Goal: Book appointment/travel/reservation

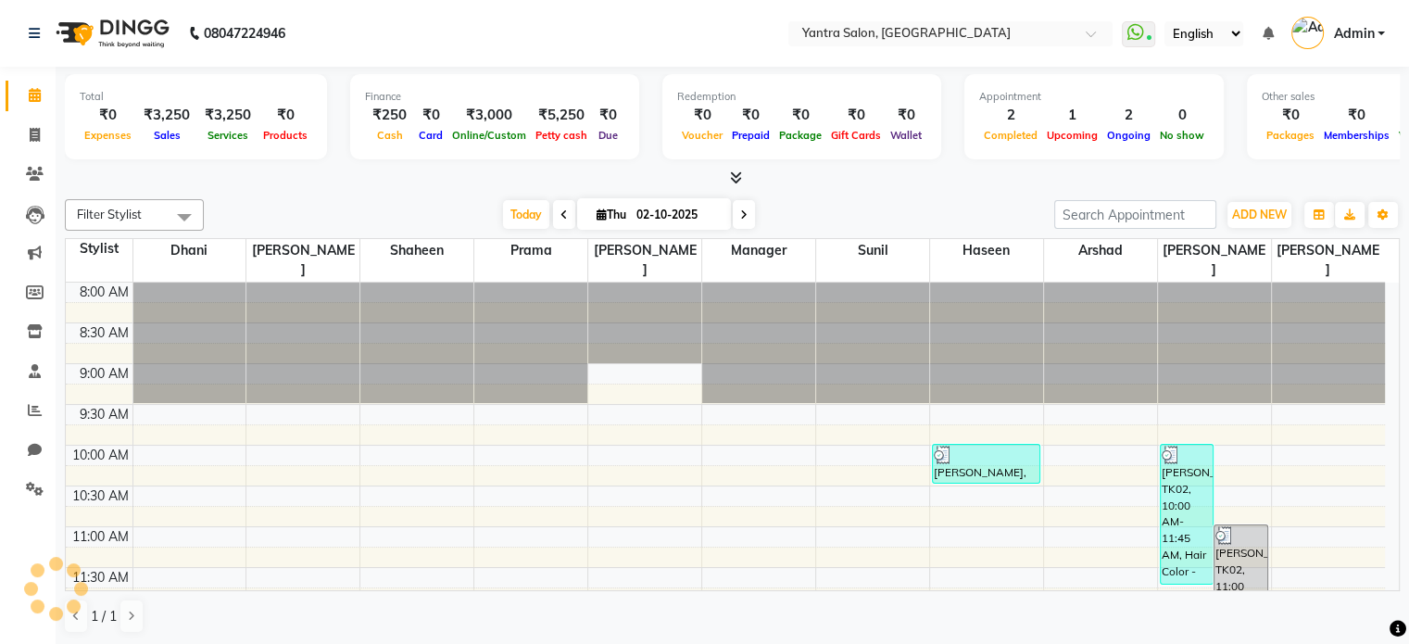
scroll to position [443, 0]
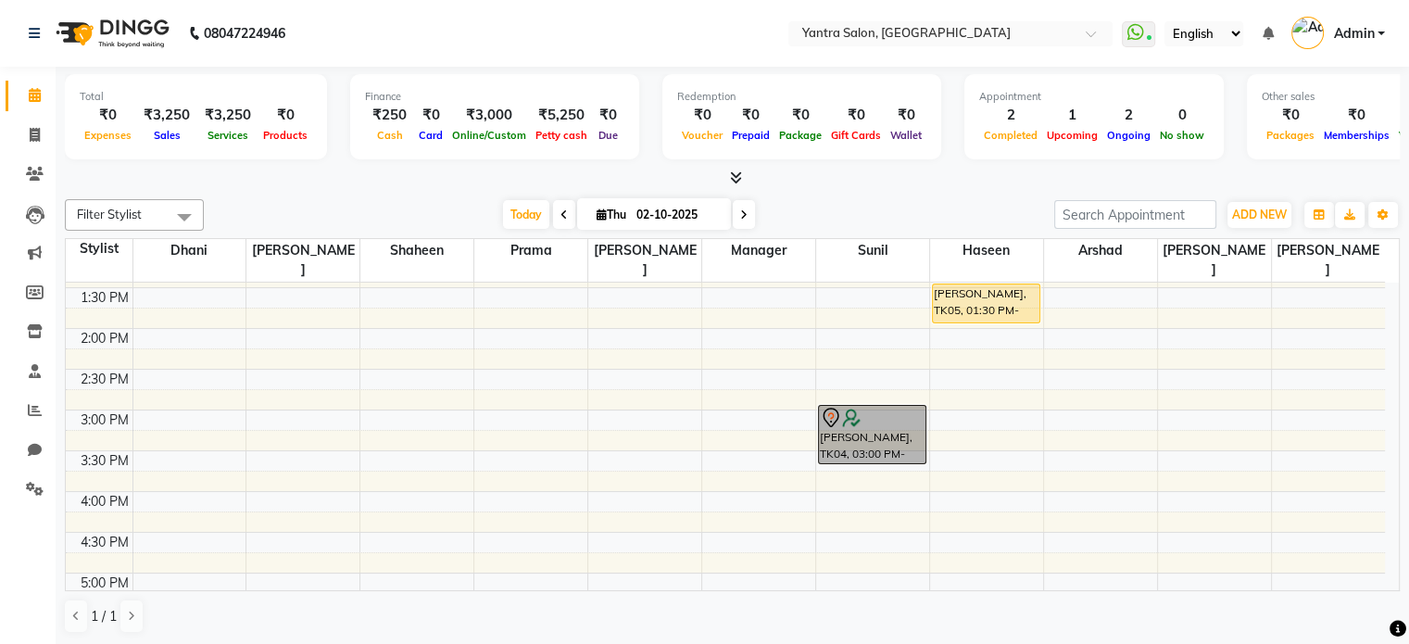
click at [525, 215] on span "Today" at bounding box center [526, 214] width 46 height 29
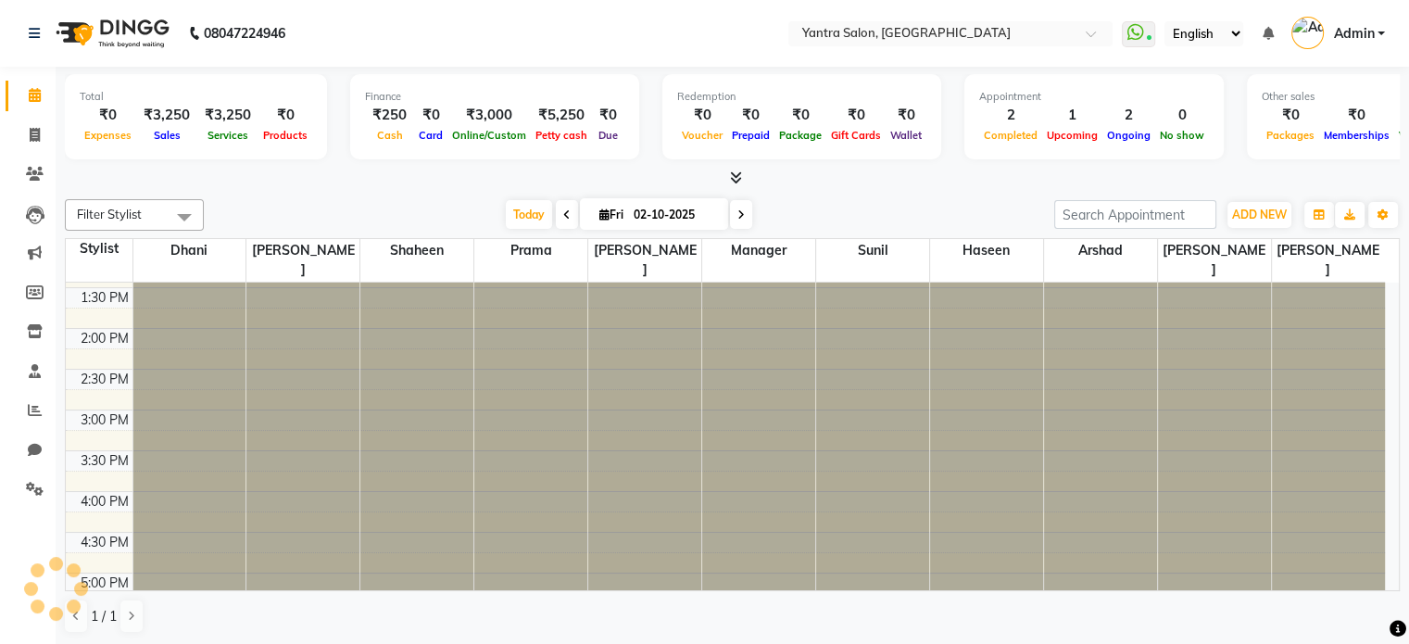
type input "03-10-2025"
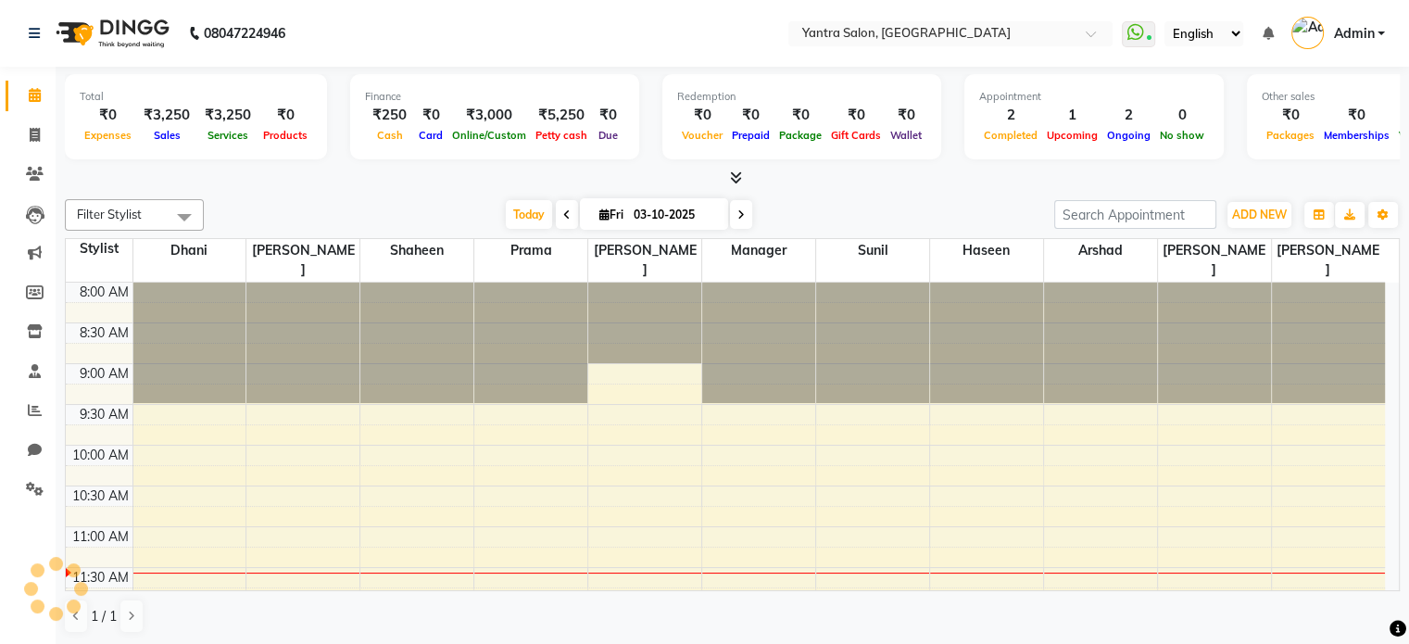
scroll to position [244, 0]
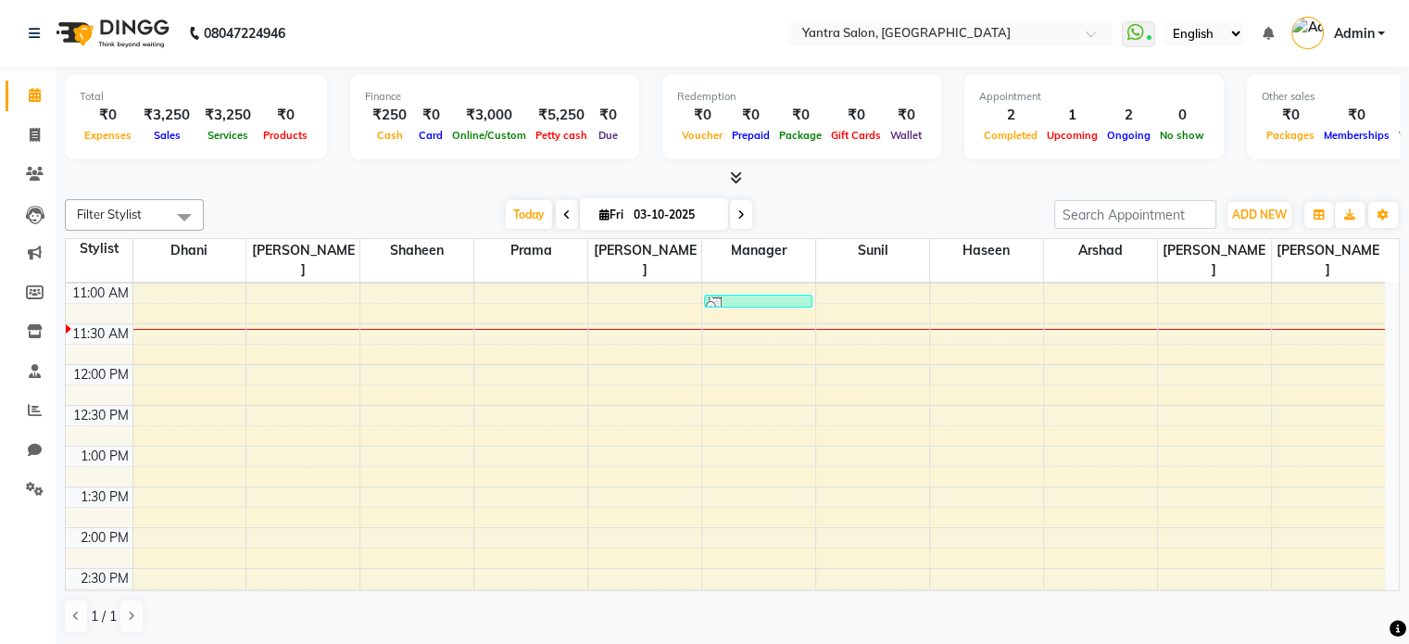
click at [1208, 549] on div "8:00 AM 8:30 AM 9:00 AM 9:30 AM 10:00 AM 10:30 AM 11:00 AM 11:30 AM 12:00 PM 12…" at bounding box center [725, 568] width 1319 height 1059
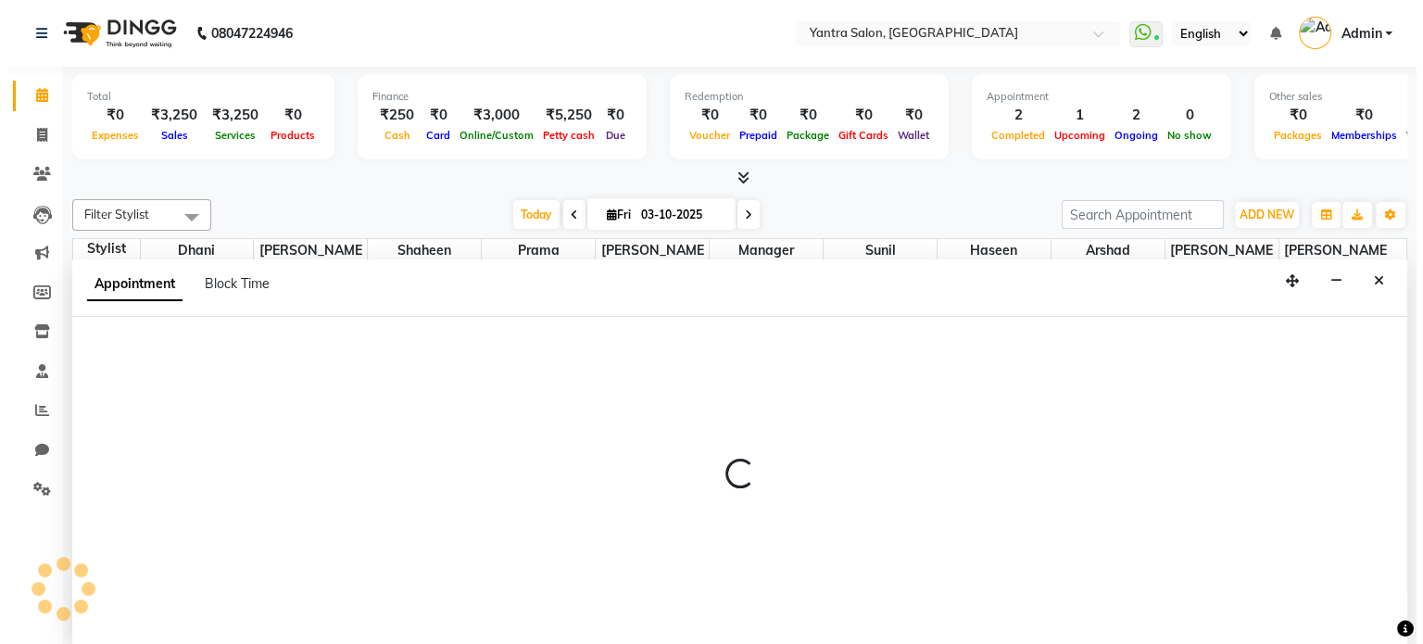
scroll to position [0, 0]
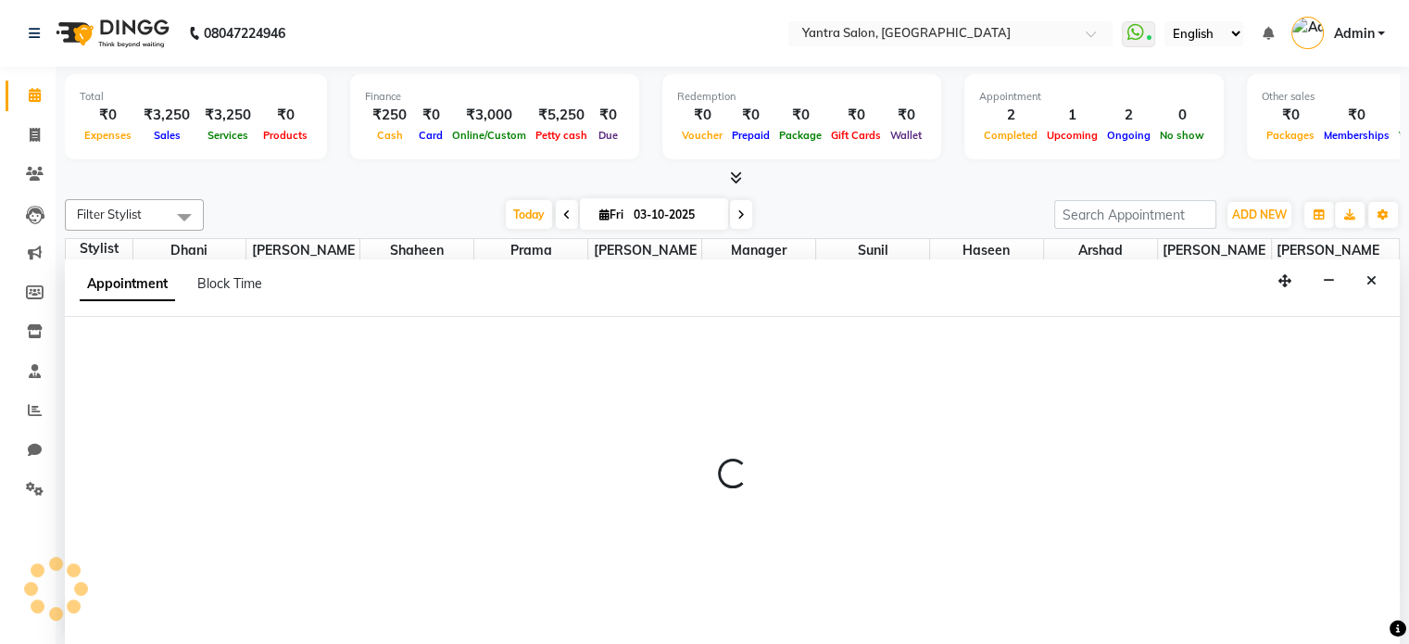
select select "90728"
select select "870"
select select "tentative"
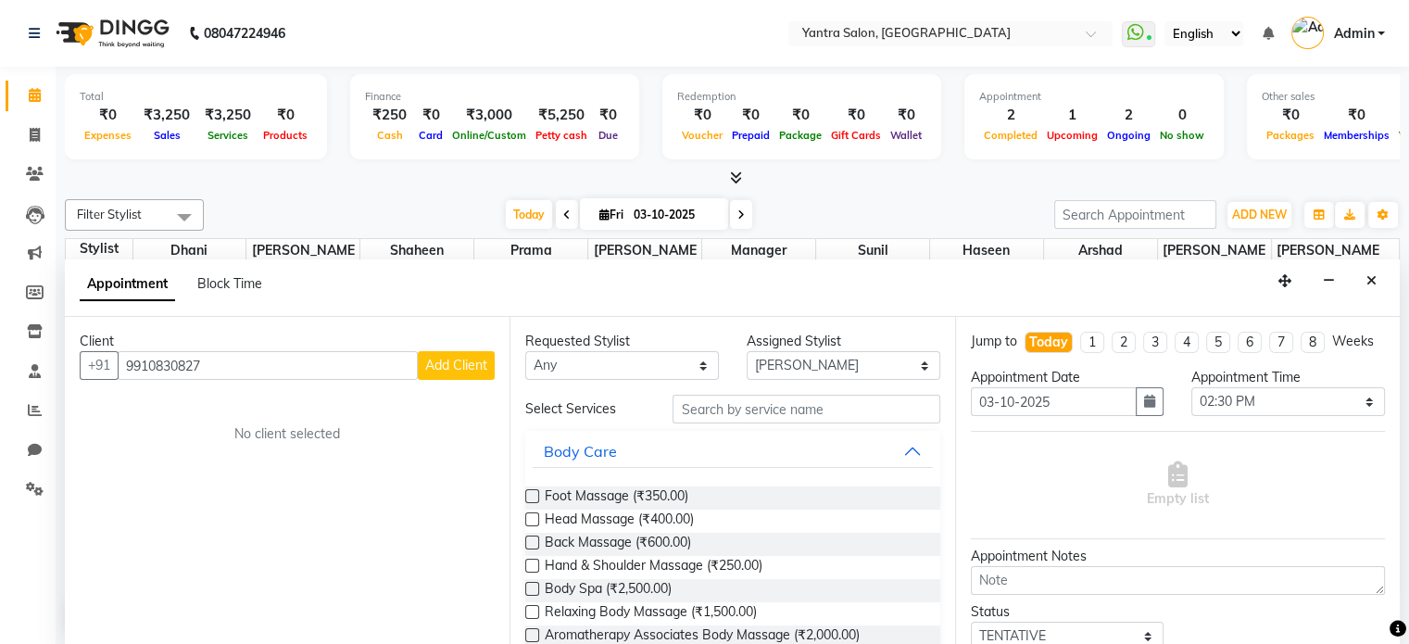
type input "9910830827"
click at [466, 366] on span "Add Client" at bounding box center [456, 365] width 62 height 17
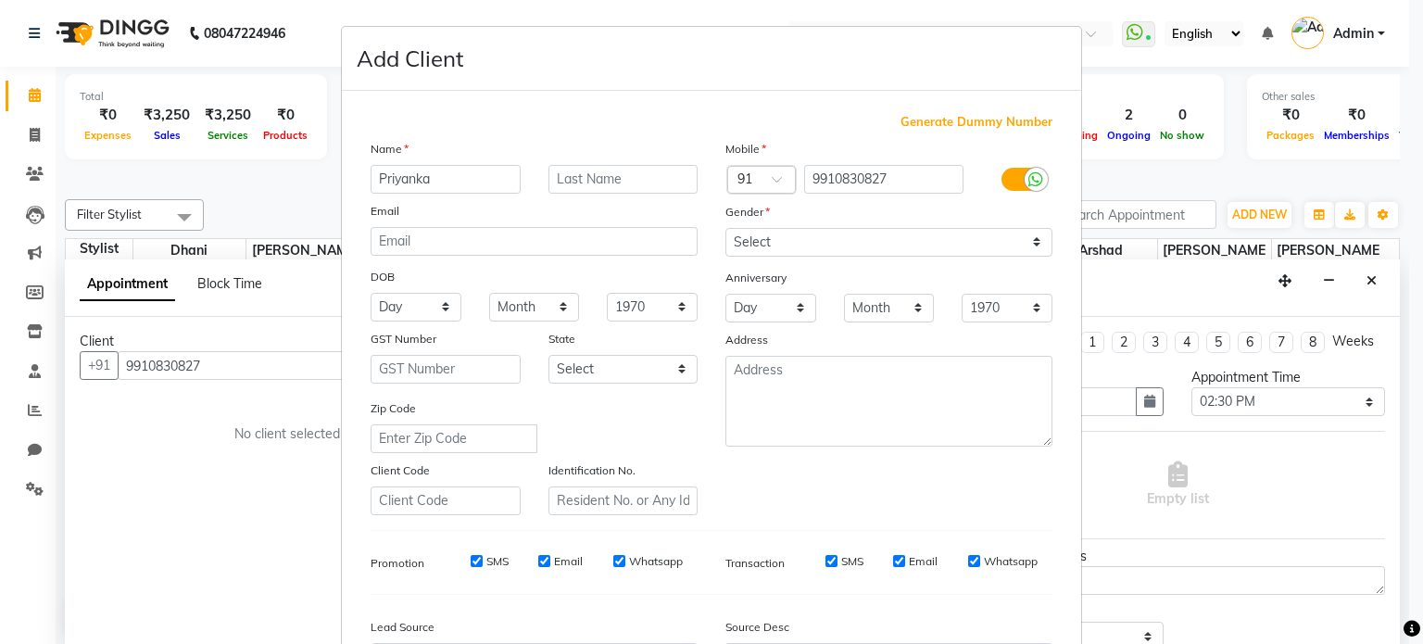
type input "Priyanka"
click at [834, 253] on select "Select [DEMOGRAPHIC_DATA] [DEMOGRAPHIC_DATA] Other Prefer Not To Say" at bounding box center [888, 242] width 327 height 29
select select "[DEMOGRAPHIC_DATA]"
click at [725, 229] on select "Select [DEMOGRAPHIC_DATA] [DEMOGRAPHIC_DATA] Other Prefer Not To Say" at bounding box center [888, 242] width 327 height 29
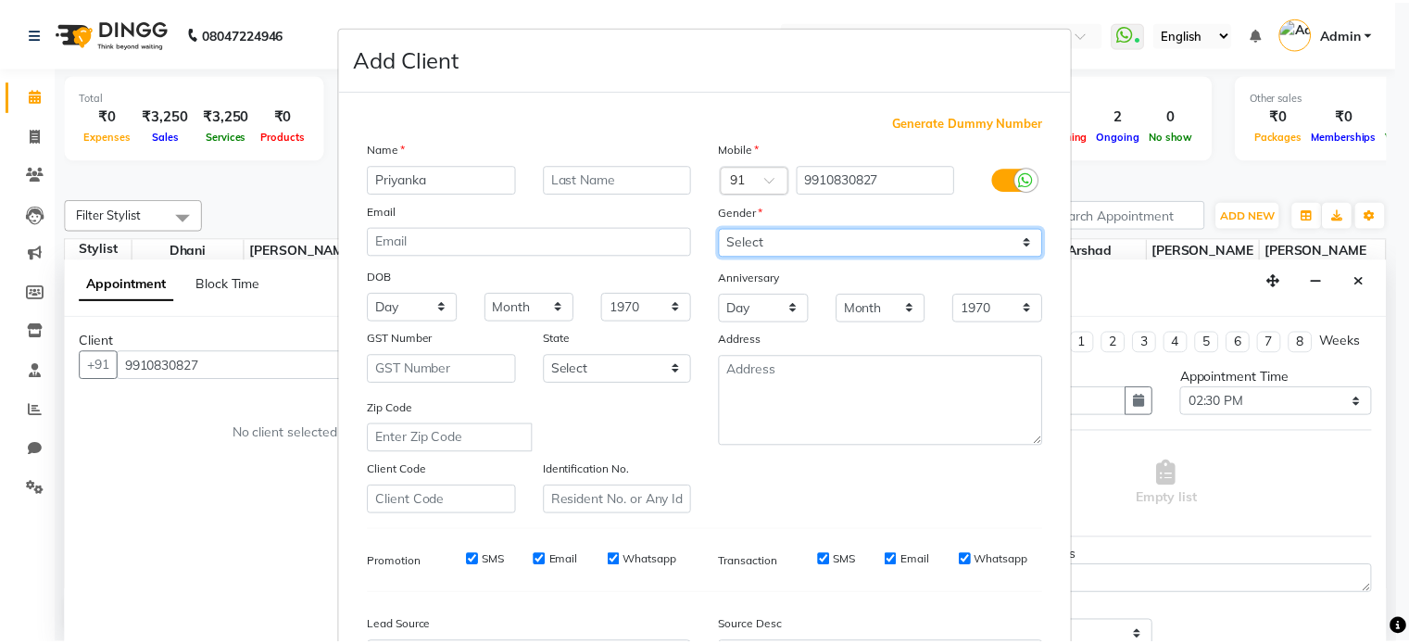
scroll to position [220, 0]
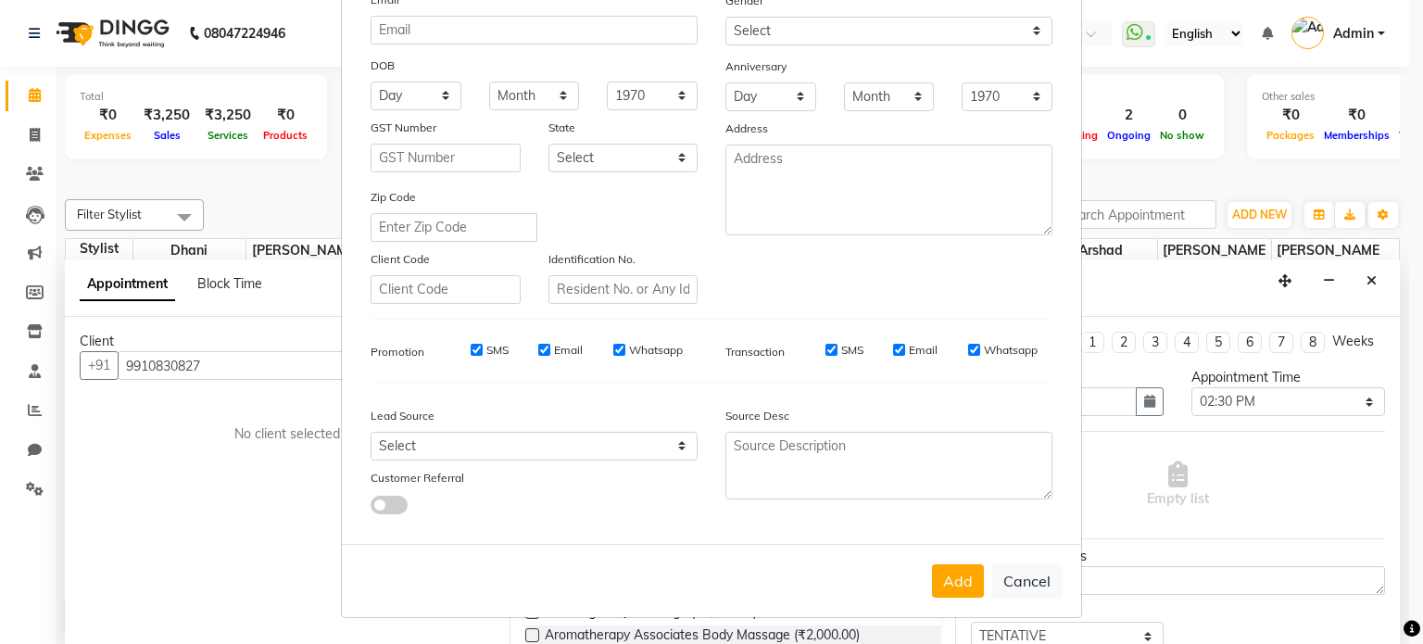
click at [953, 574] on button "Add" at bounding box center [958, 580] width 52 height 33
select select
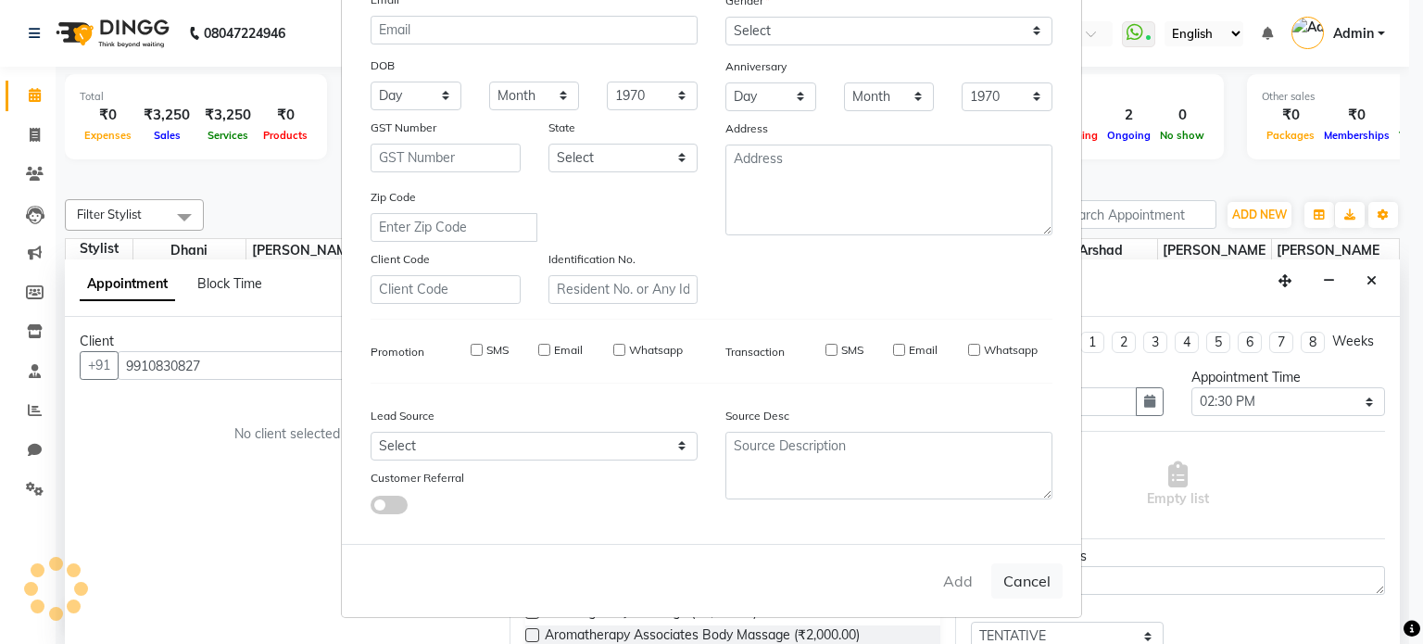
select select
checkbox input "false"
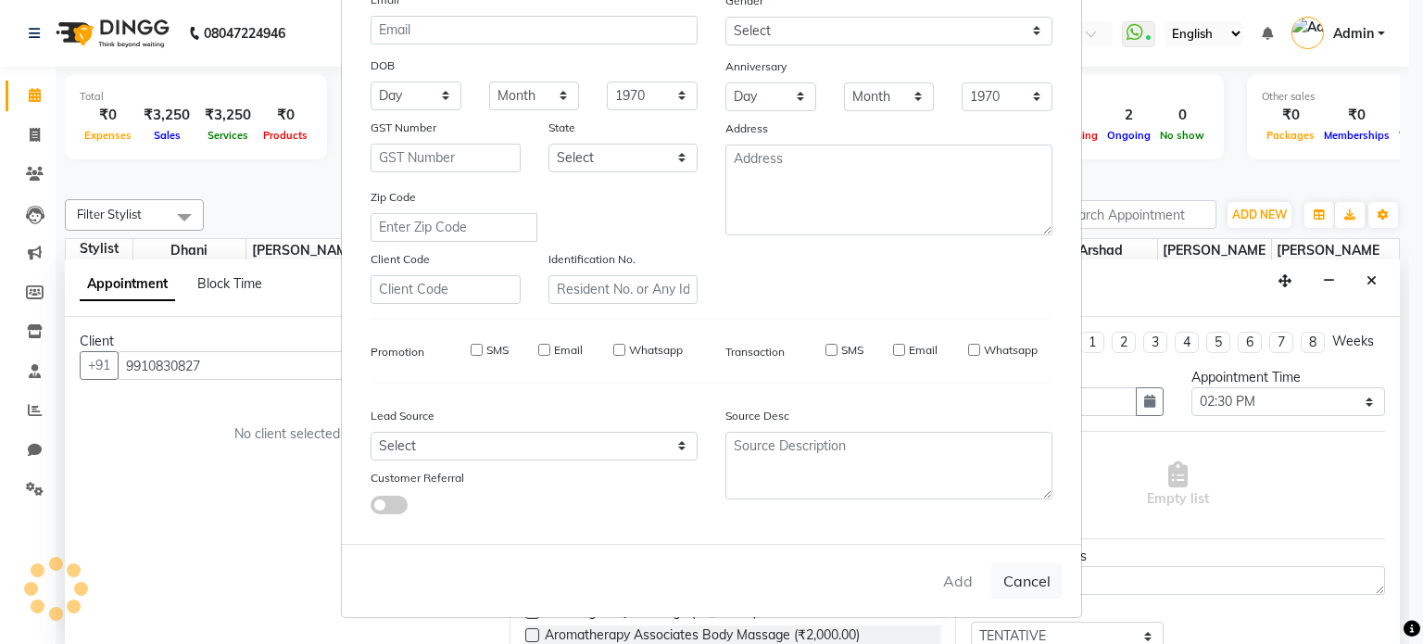
checkbox input "false"
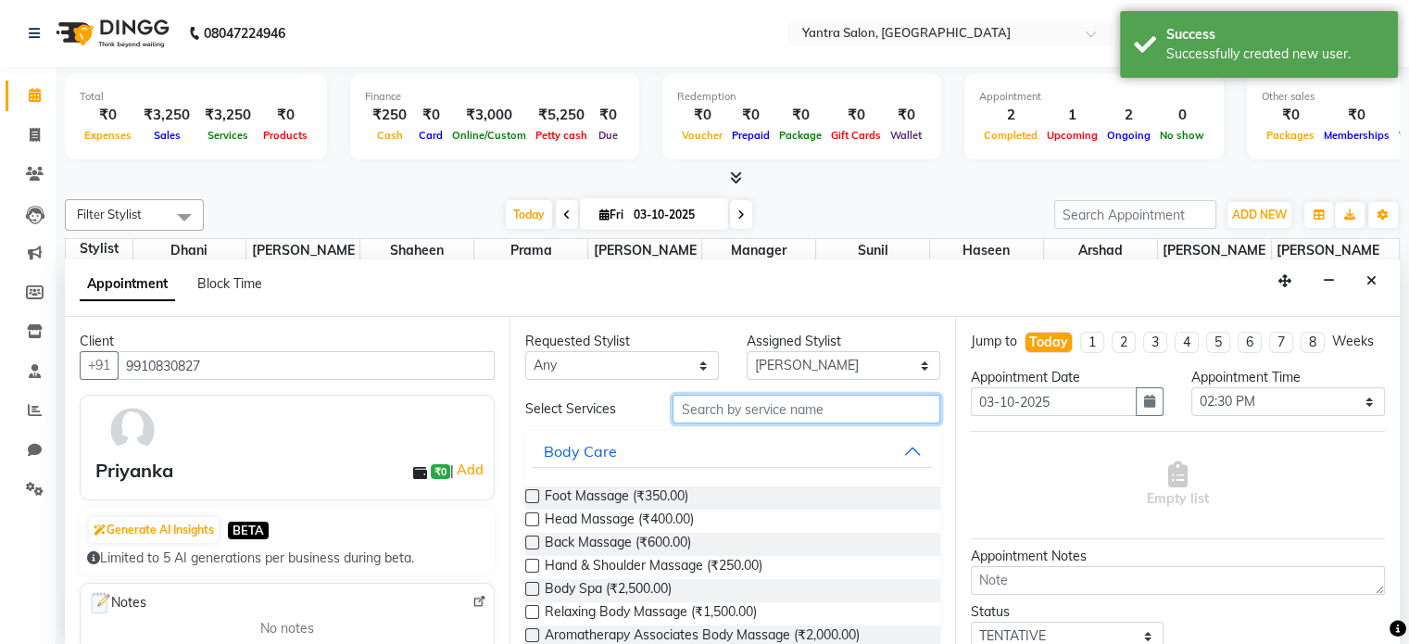
click at [770, 404] on input "text" at bounding box center [806, 409] width 267 height 29
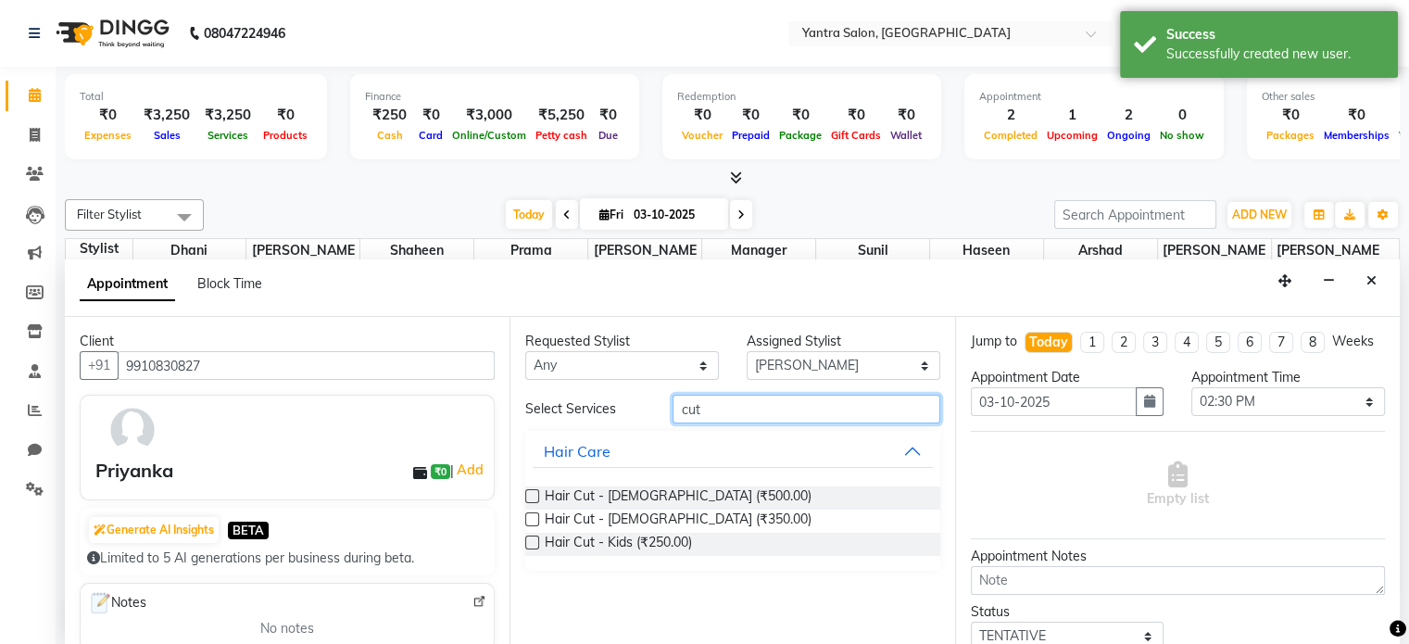
type input "cut"
click at [611, 497] on span "Hair Cut - [DEMOGRAPHIC_DATA] (₹500.00)" at bounding box center [678, 497] width 267 height 23
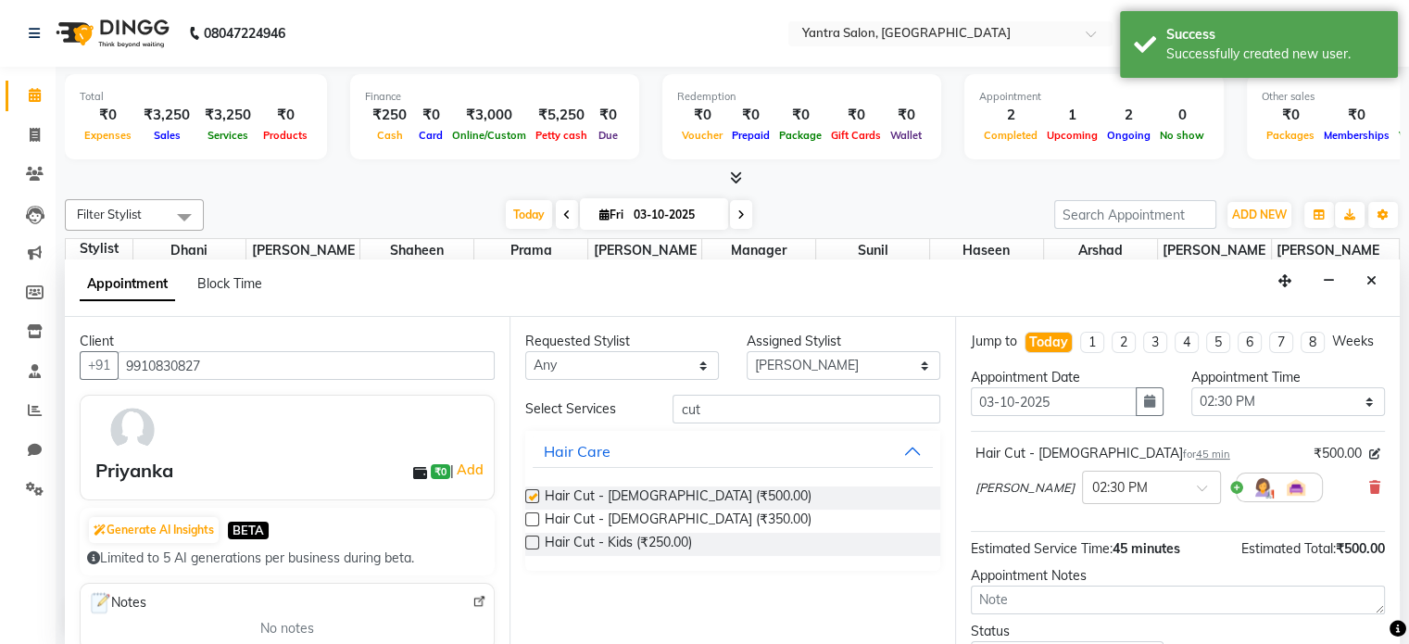
checkbox input "false"
click at [718, 406] on input "cut" at bounding box center [806, 409] width 267 height 29
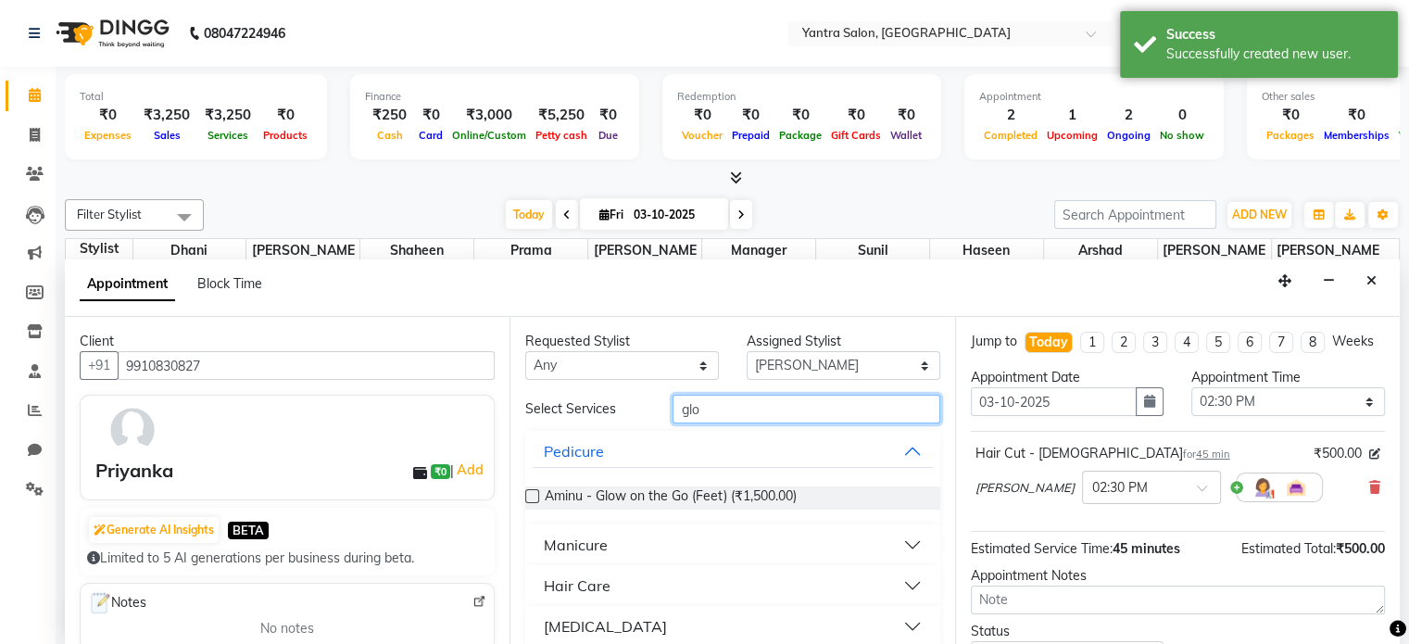
type input "glo"
click at [669, 622] on button "[MEDICAL_DATA]" at bounding box center [732, 626] width 399 height 33
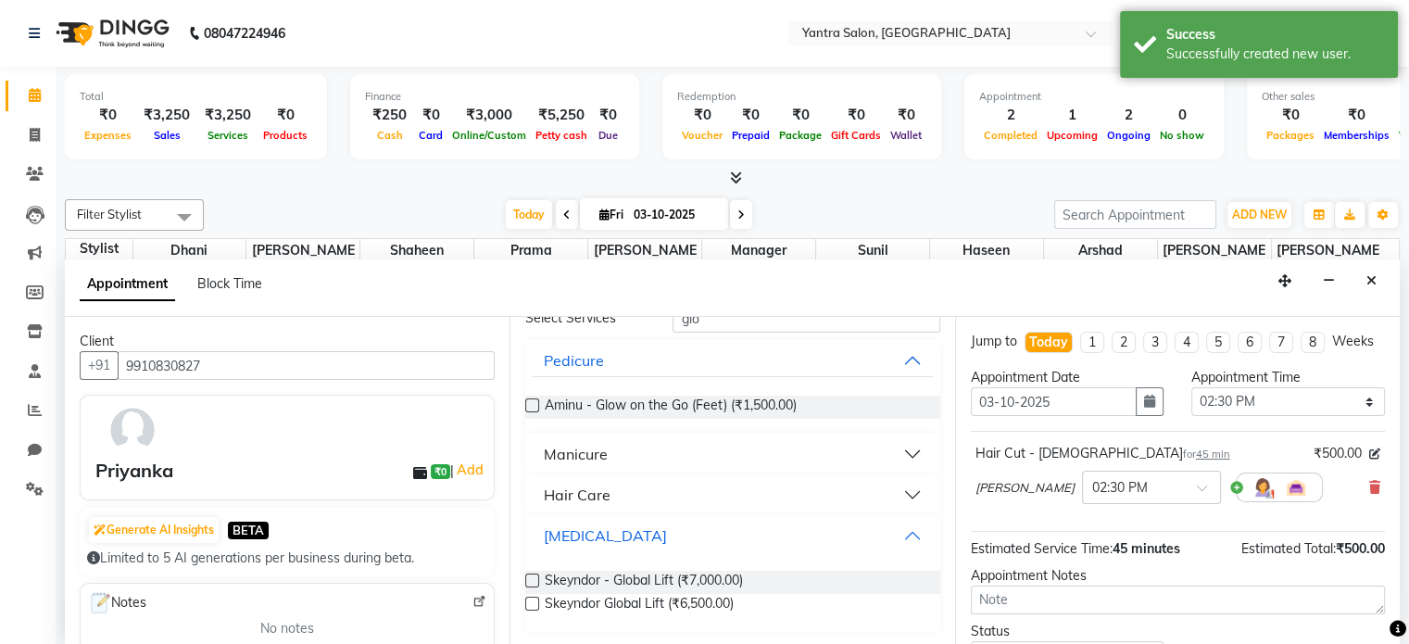
scroll to position [0, 0]
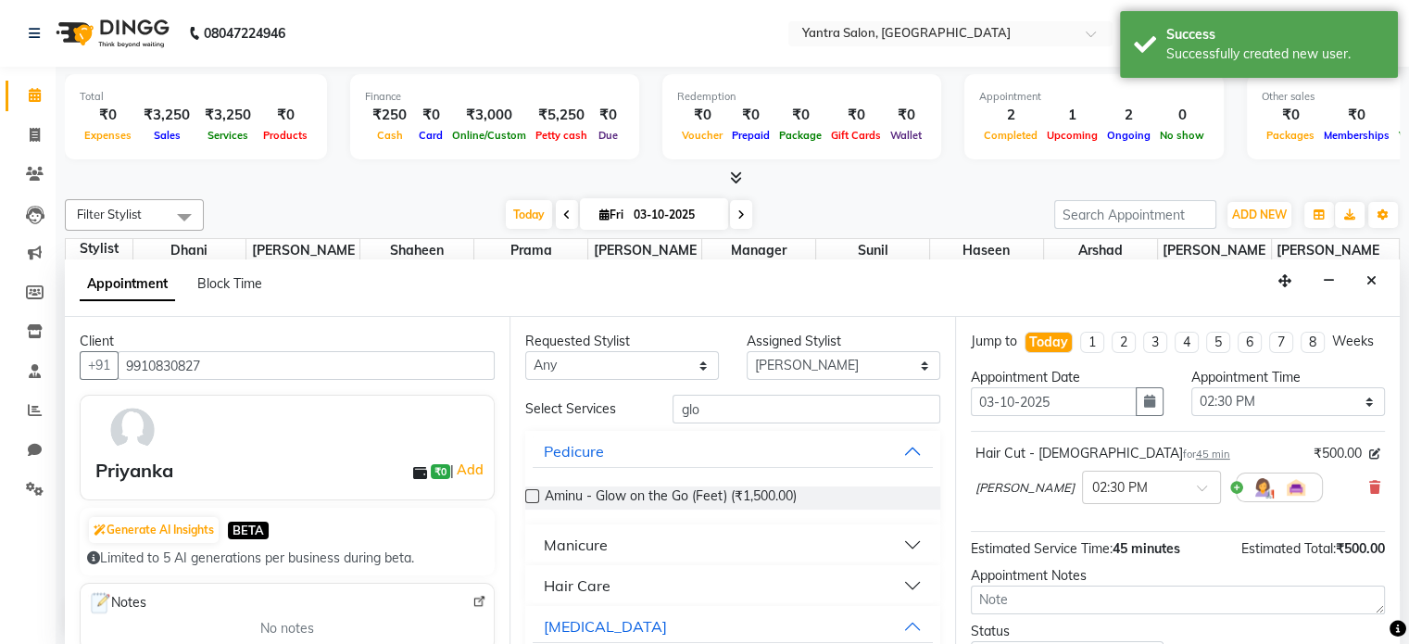
click at [630, 574] on button "Hair Care" at bounding box center [732, 585] width 399 height 33
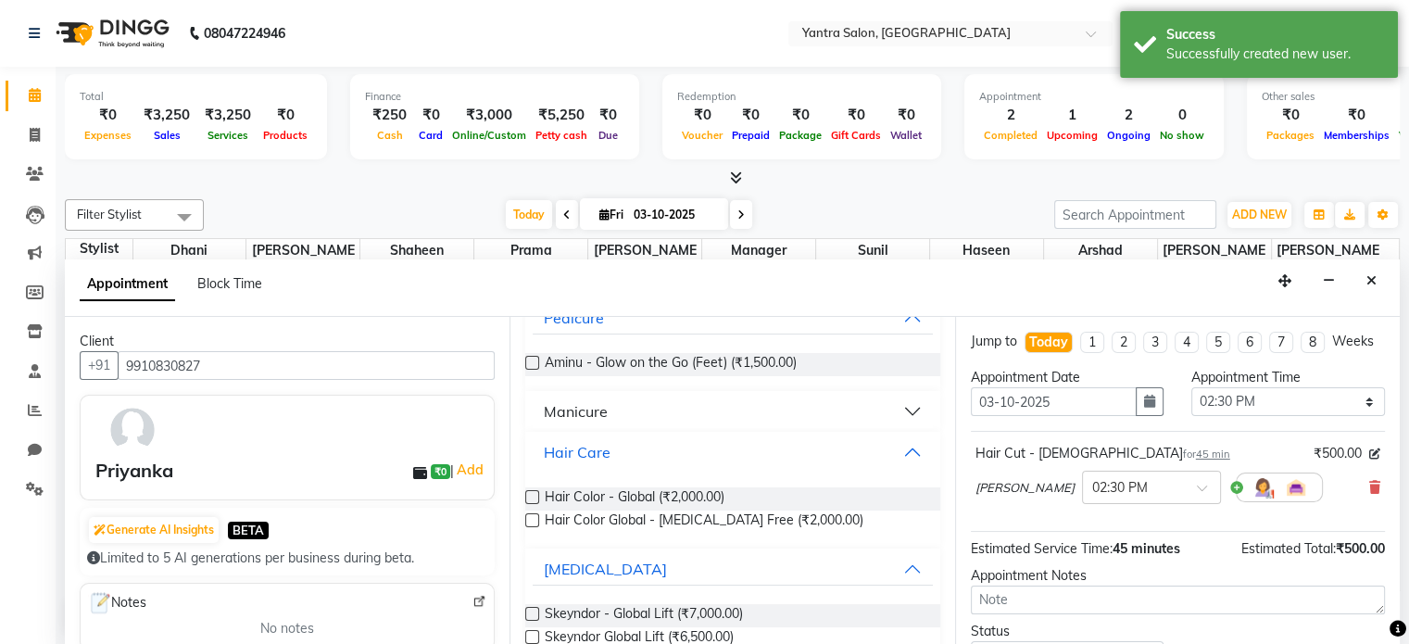
scroll to position [167, 0]
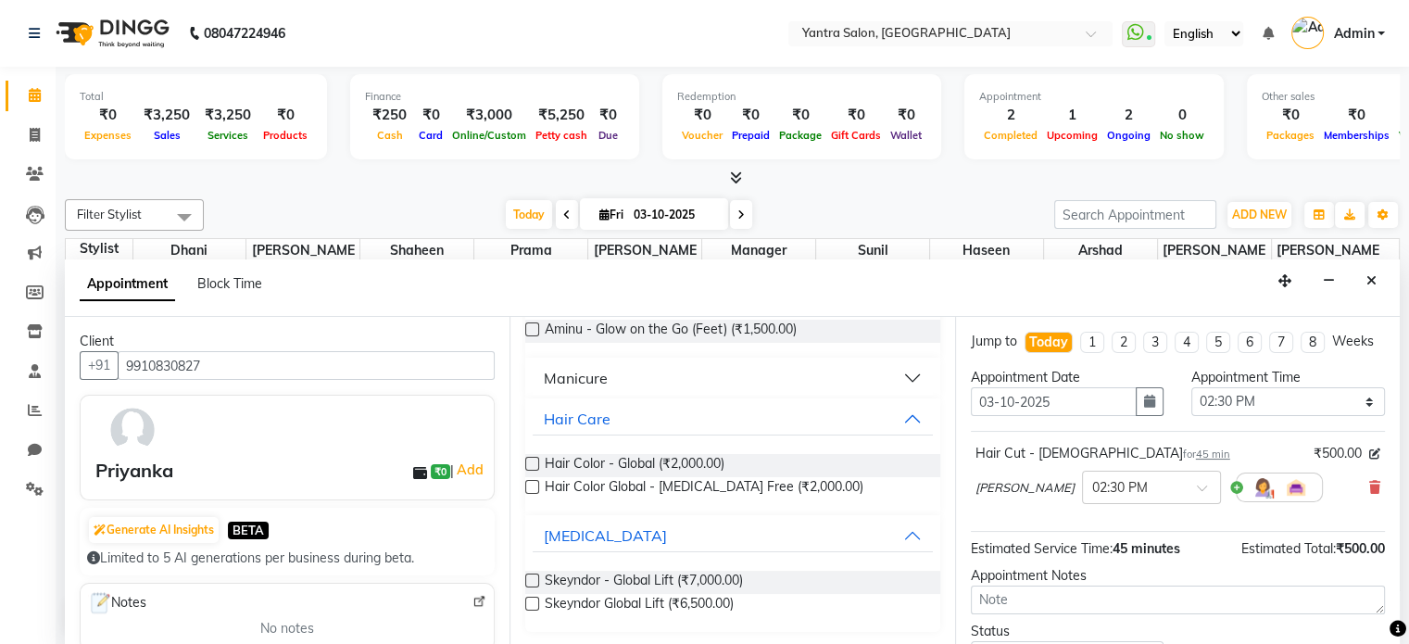
click at [660, 454] on span "Hair Color - Global (₹2,000.00)" at bounding box center [635, 465] width 180 height 23
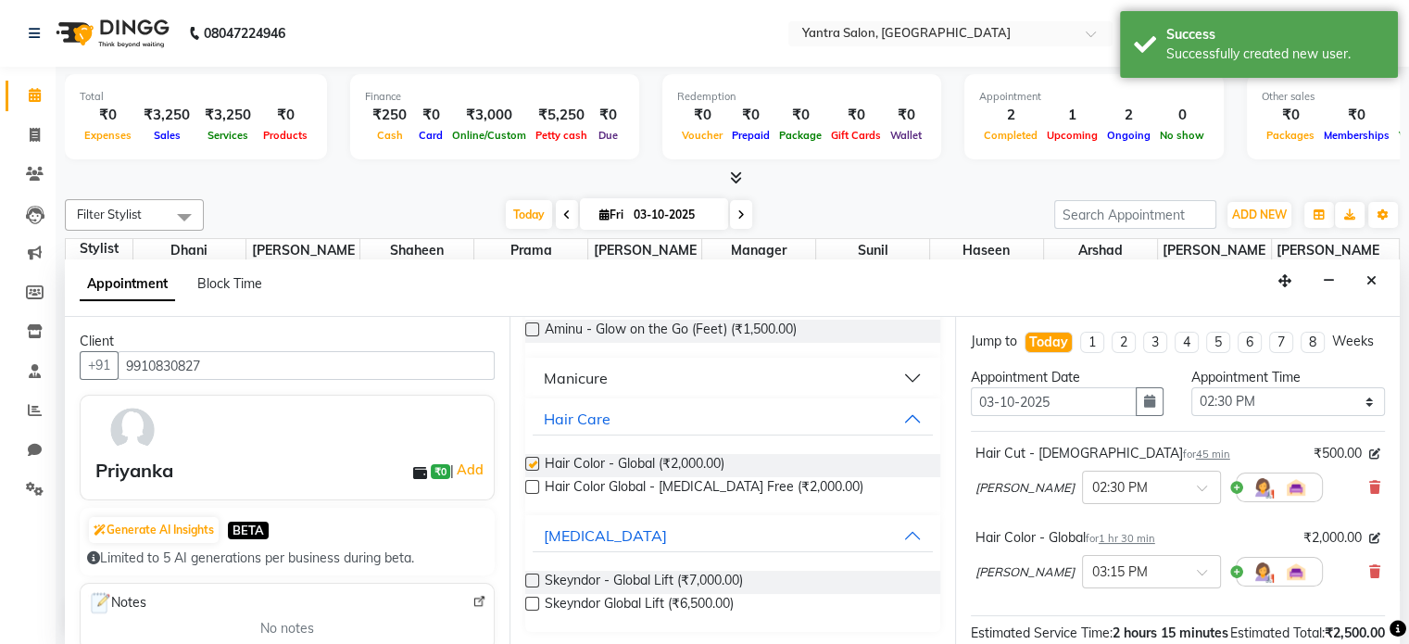
checkbox input "false"
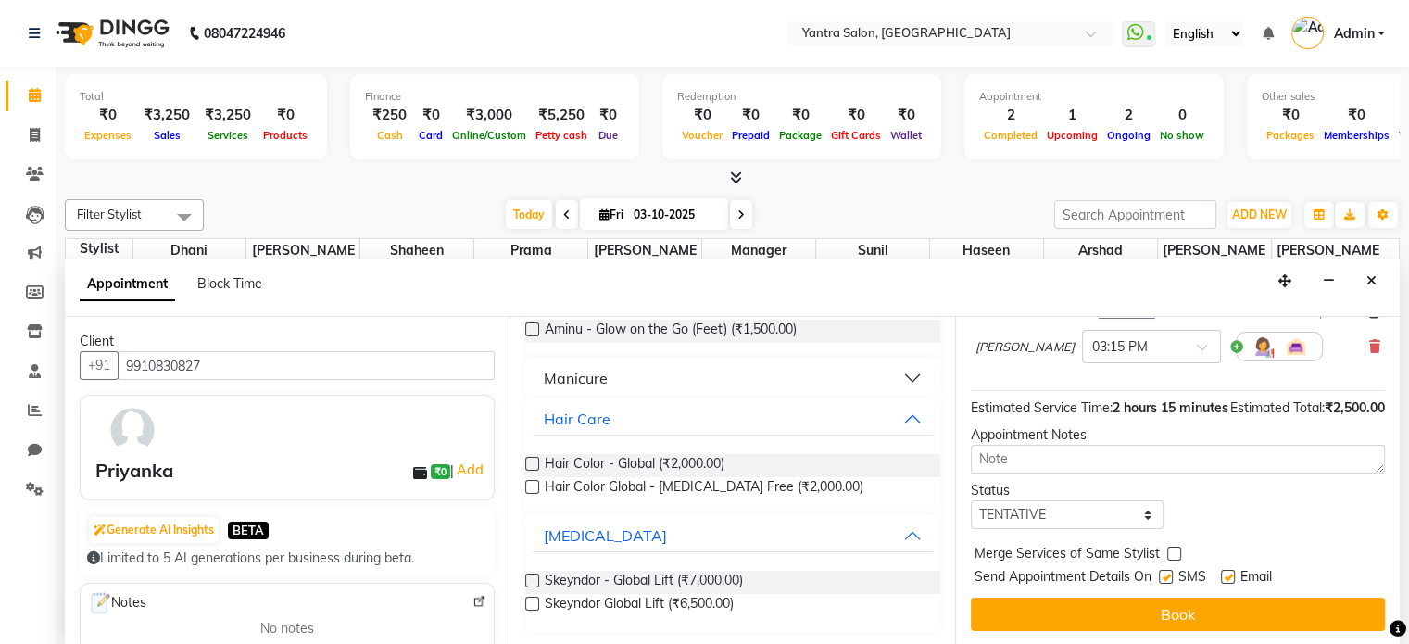
scroll to position [261, 0]
click at [1214, 623] on button "Book" at bounding box center [1178, 614] width 414 height 33
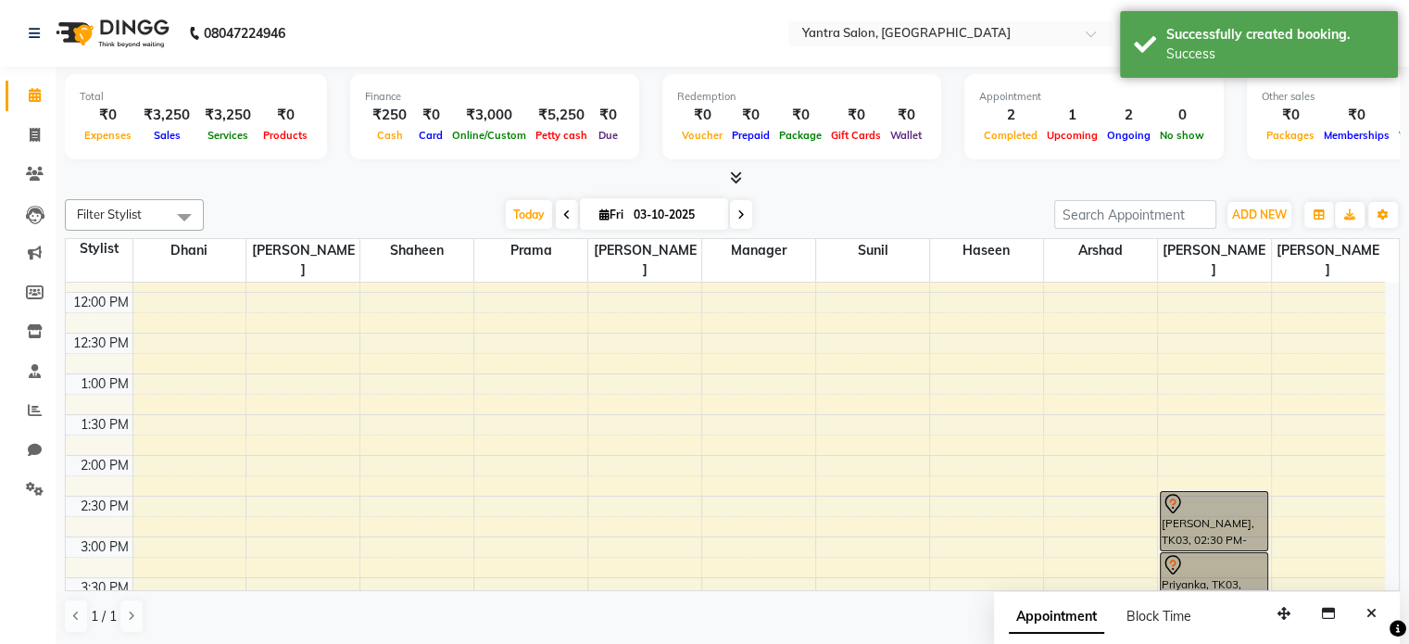
scroll to position [336, 0]
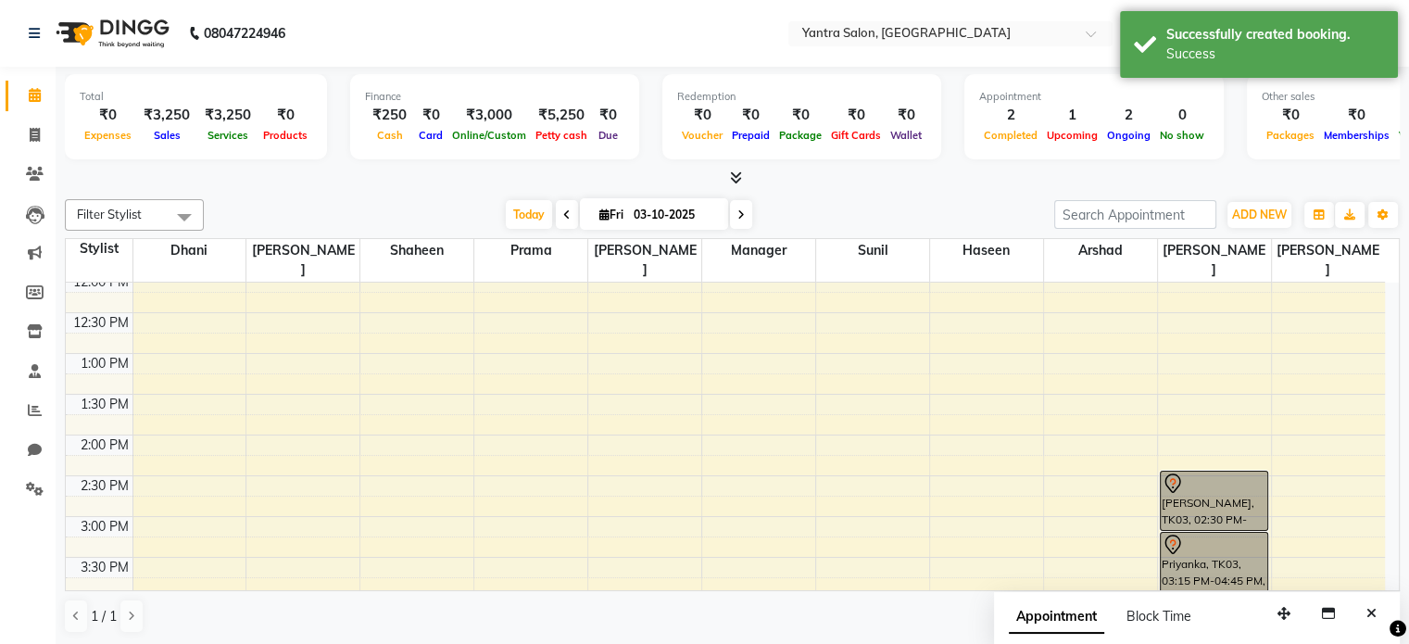
click at [537, 213] on span "Today" at bounding box center [529, 214] width 46 height 29
